Goal: Entertainment & Leisure: Consume media (video, audio)

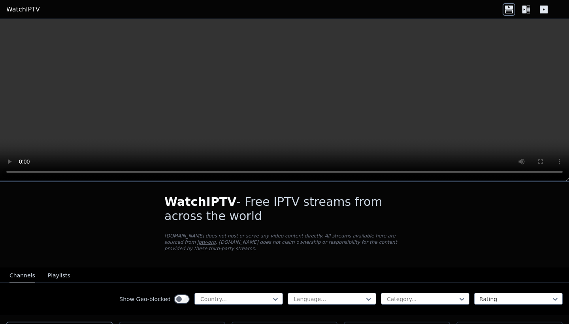
click at [9, 171] on video at bounding box center [284, 100] width 569 height 162
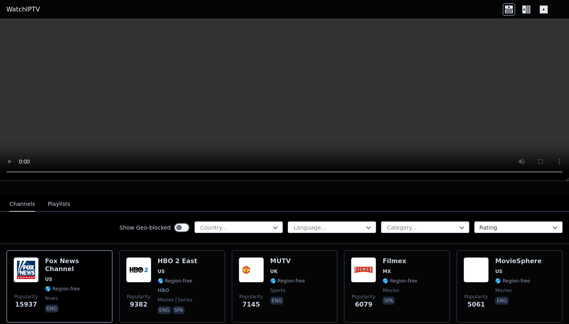
scroll to position [73, 0]
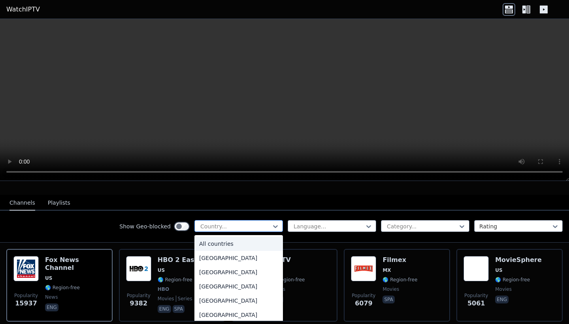
click at [263, 223] on div at bounding box center [236, 227] width 72 height 8
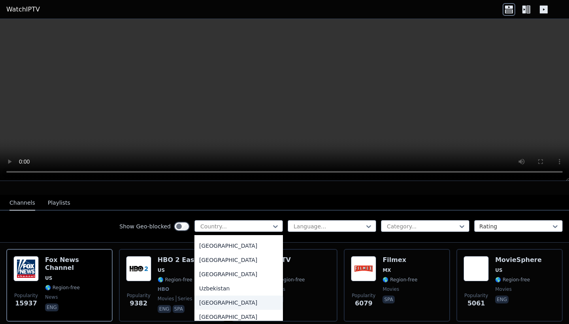
scroll to position [2780, 0]
click at [229, 261] on div "[GEOGRAPHIC_DATA]" at bounding box center [239, 261] width 89 height 14
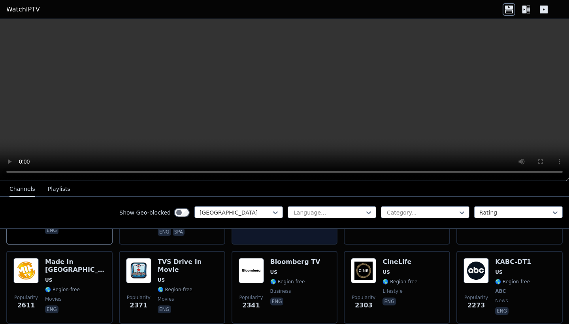
scroll to position [150, 0]
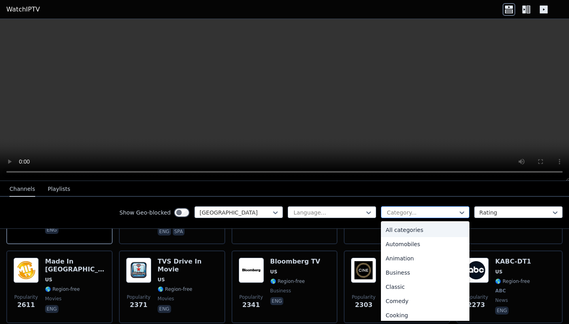
click at [405, 209] on div at bounding box center [422, 213] width 72 height 8
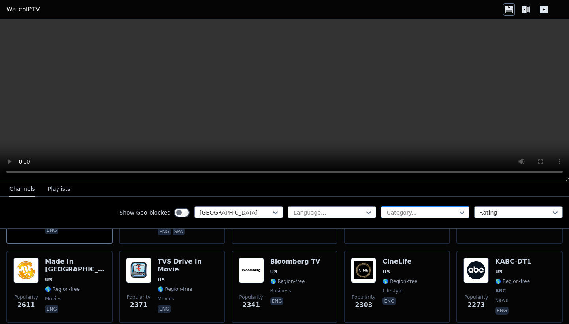
click at [457, 214] on div at bounding box center [422, 213] width 72 height 8
click at [508, 206] on div "Show Geo-blocked [GEOGRAPHIC_DATA] Language... Category... Rating" at bounding box center [284, 213] width 569 height 32
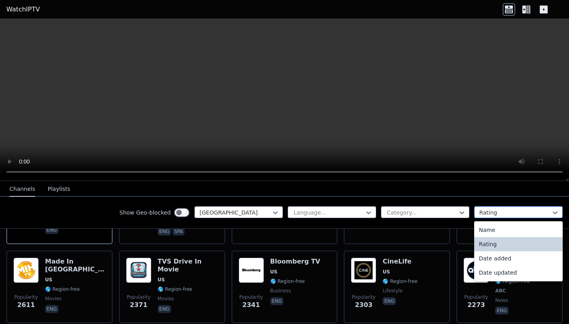
click at [503, 210] on div at bounding box center [516, 213] width 72 height 8
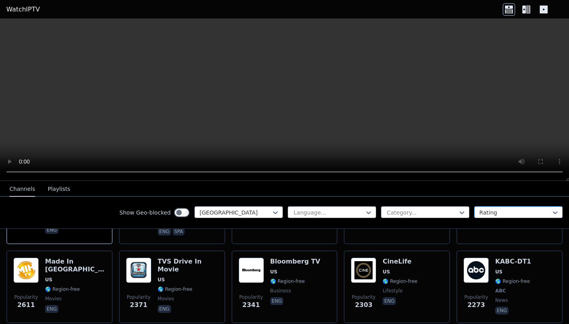
click at [501, 213] on div at bounding box center [516, 213] width 72 height 8
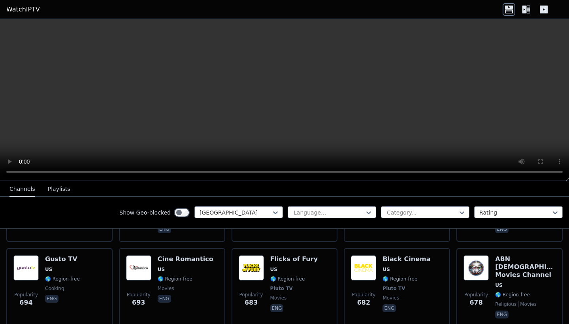
scroll to position [794, 0]
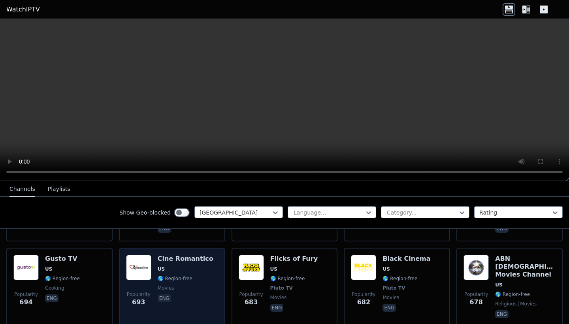
click at [157, 255] on div "Popularity 693 Cine Romantico US 🌎 Region-free movies eng" at bounding box center [172, 287] width 92 height 65
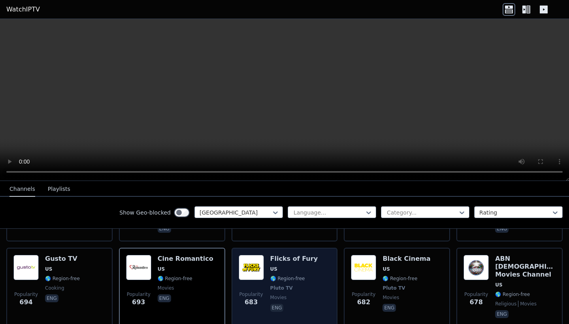
click at [246, 261] on img at bounding box center [251, 267] width 25 height 25
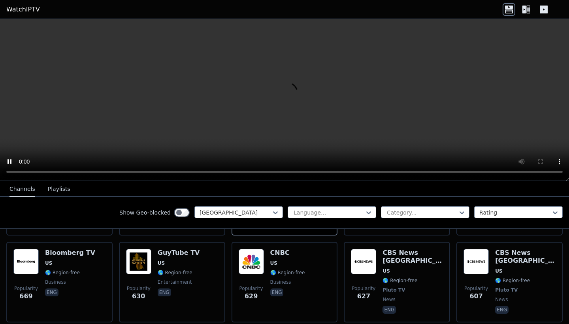
scroll to position [863, 0]
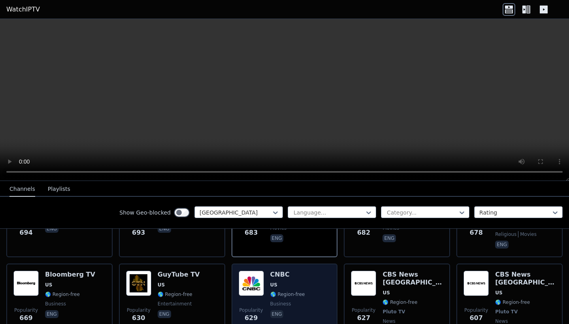
click at [301, 282] on span "US" at bounding box center [287, 285] width 35 height 6
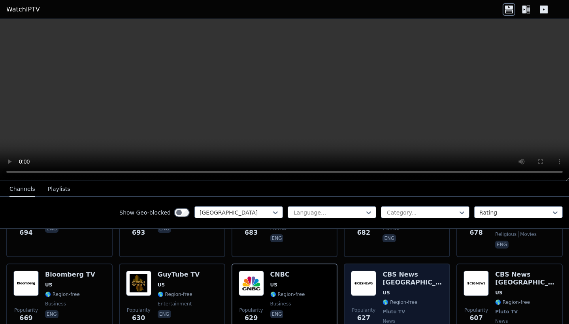
click at [412, 290] on span "US" at bounding box center [413, 293] width 60 height 6
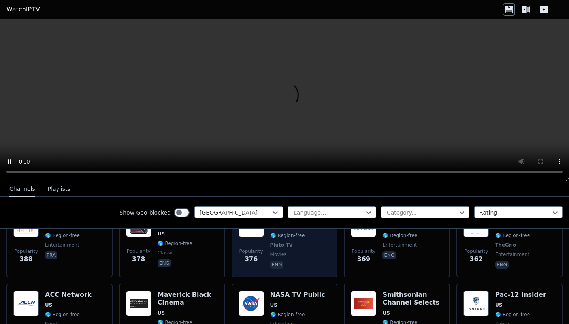
scroll to position [1446, 0]
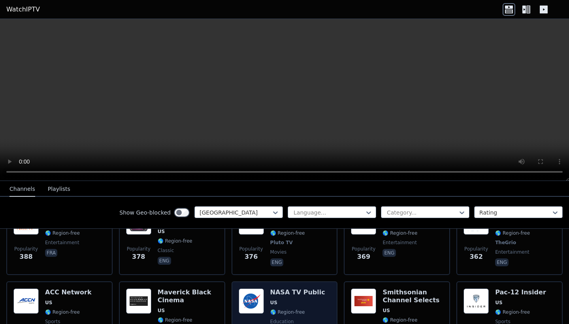
click at [298, 289] on h6 "NASA TV Public" at bounding box center [297, 293] width 55 height 8
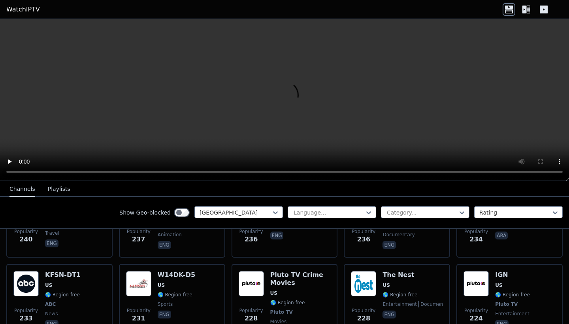
scroll to position [1882, 0]
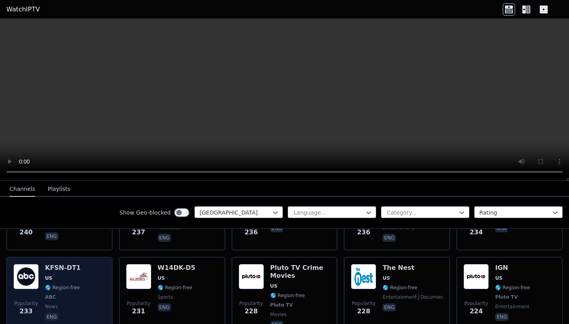
click at [103, 264] on div "Popularity 233 KFSN-DT1 US 🌎 Region-free ABC news eng" at bounding box center [59, 297] width 92 height 66
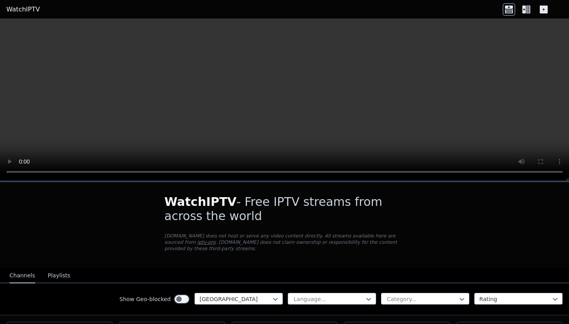
scroll to position [0, 0]
